Goal: Manage account settings

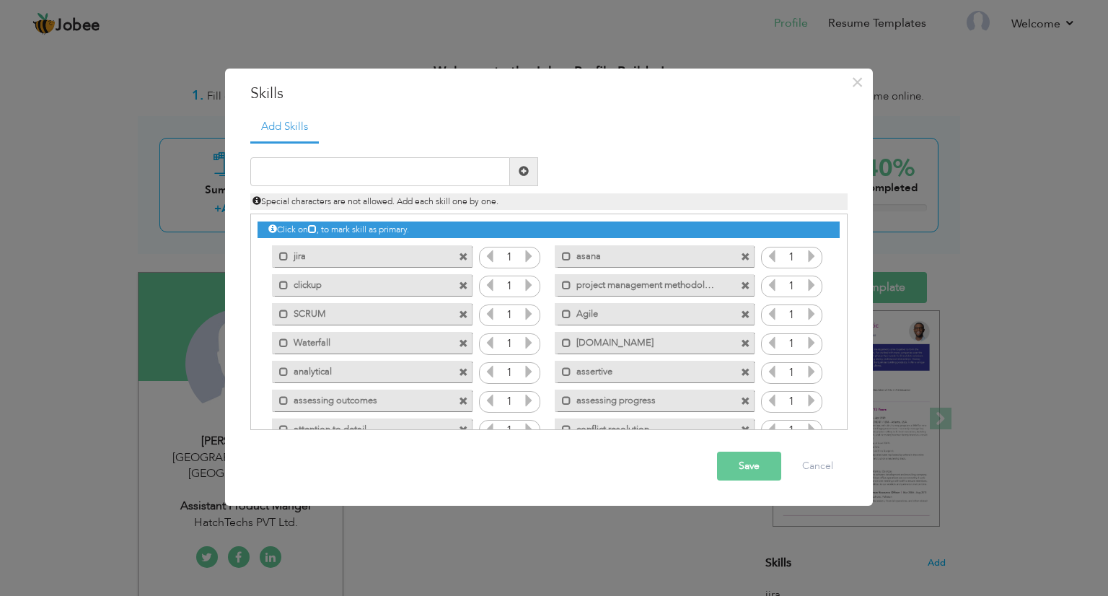
click at [743, 463] on button "Save" at bounding box center [749, 465] width 64 height 29
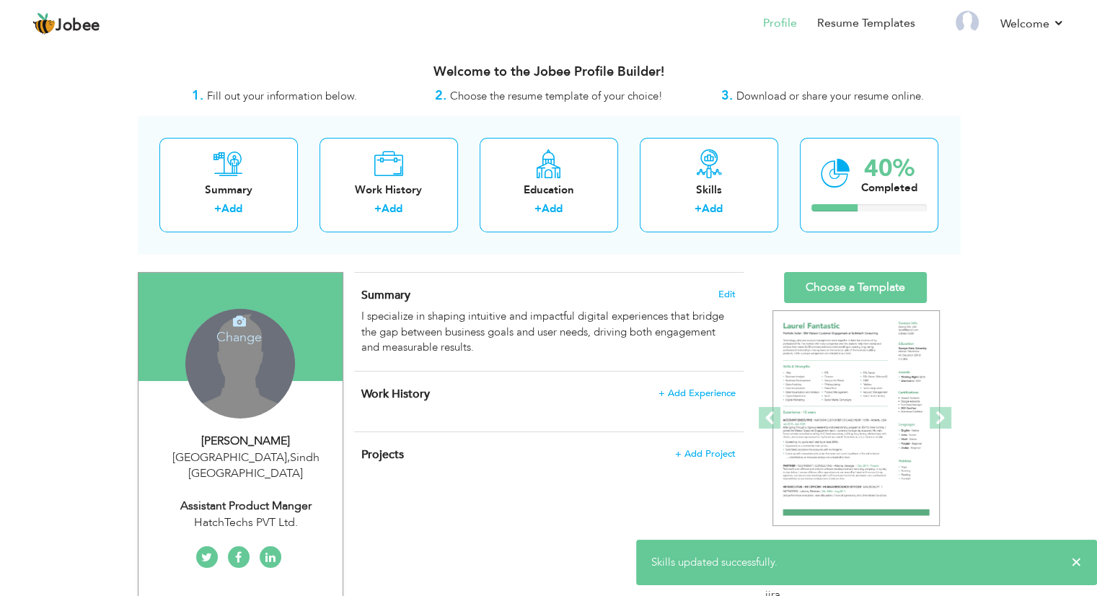
click at [267, 359] on div "Change Remove" at bounding box center [240, 364] width 110 height 110
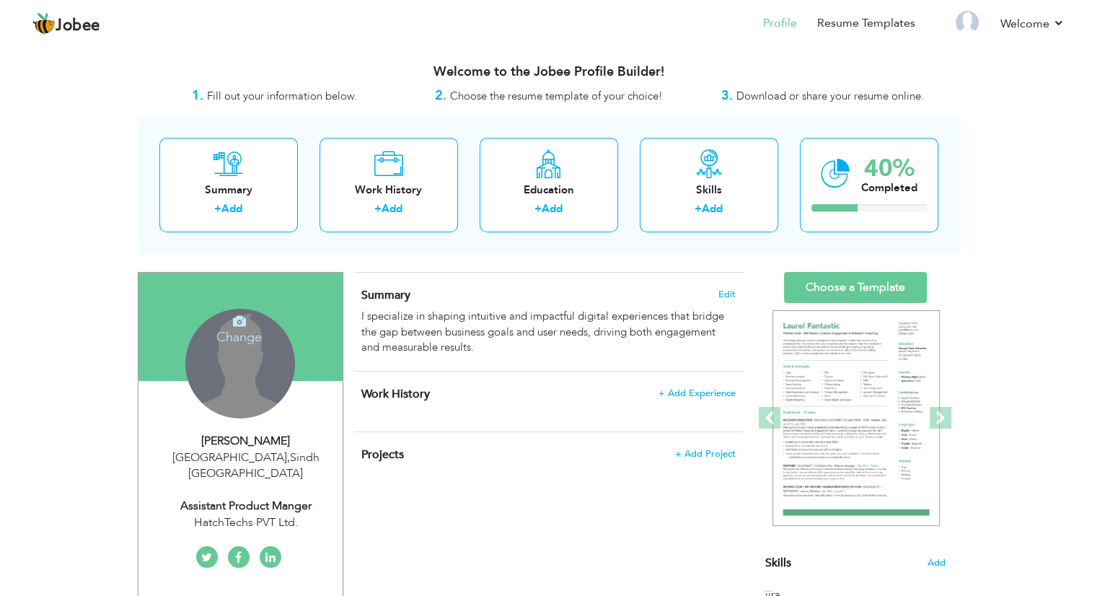
click at [267, 359] on div "Change Remove" at bounding box center [240, 364] width 110 height 110
